Goal: Information Seeking & Learning: Check status

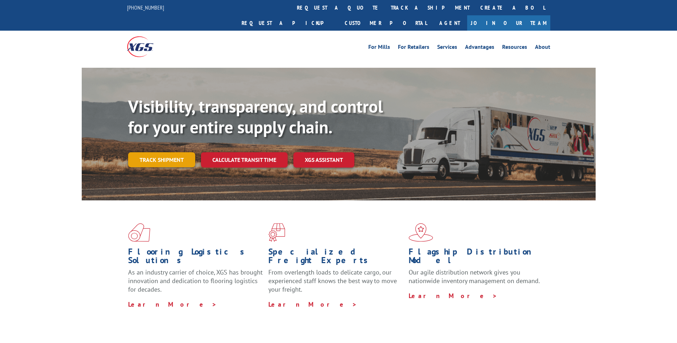
click at [174, 152] on link "Track shipment" at bounding box center [161, 159] width 67 height 15
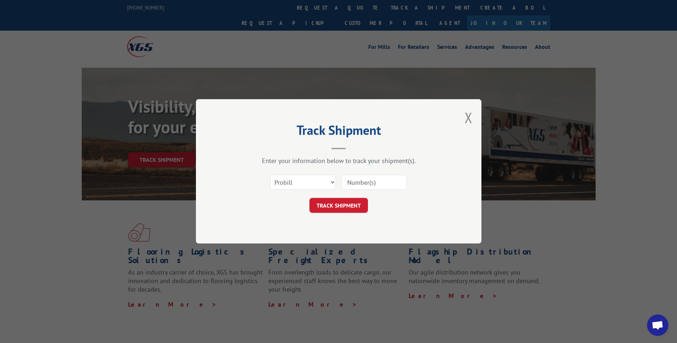
click at [373, 181] on input at bounding box center [374, 182] width 66 height 15
click at [362, 183] on input at bounding box center [374, 182] width 66 height 15
type input "17480021"
click at [343, 207] on button "TRACK SHIPMENT" at bounding box center [338, 205] width 59 height 15
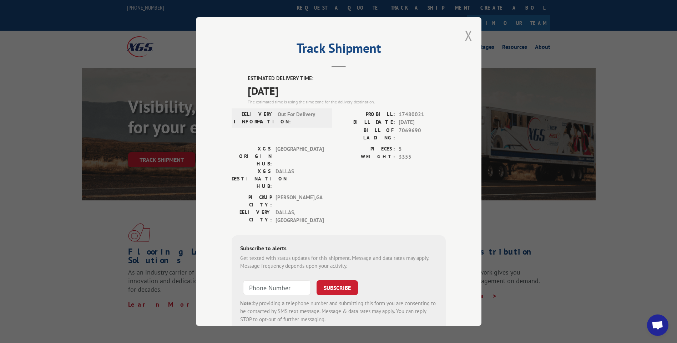
click at [466, 34] on button "Close modal" at bounding box center [468, 35] width 8 height 19
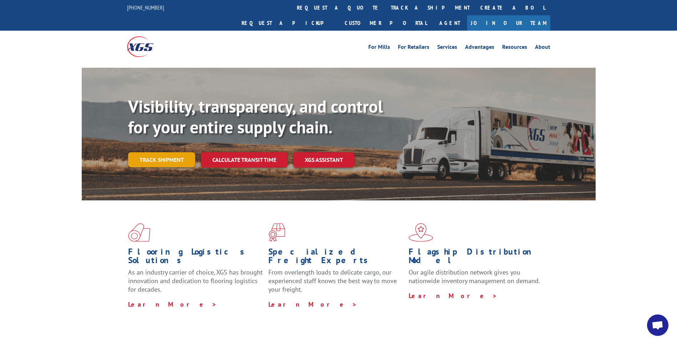
click at [161, 152] on link "Track shipment" at bounding box center [161, 159] width 67 height 15
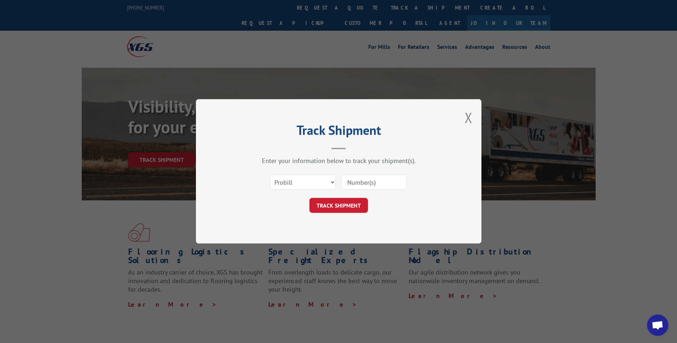
drag, startPoint x: 369, startPoint y: 181, endPoint x: 375, endPoint y: 182, distance: 6.1
click at [369, 181] on input at bounding box center [374, 182] width 66 height 15
type input "16398326"
click at [346, 201] on button "TRACK SHIPMENT" at bounding box center [338, 205] width 59 height 15
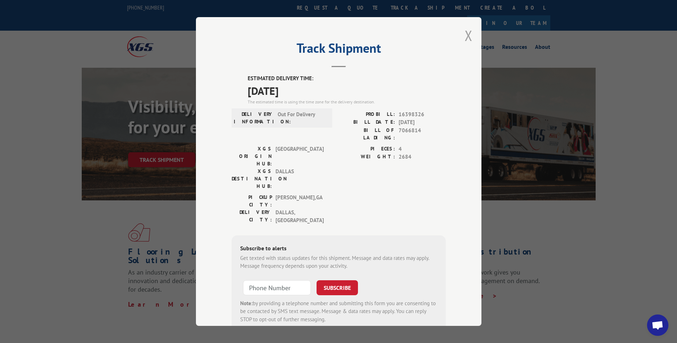
click at [464, 32] on button "Close modal" at bounding box center [468, 35] width 8 height 19
